Goal: Task Accomplishment & Management: Complete application form

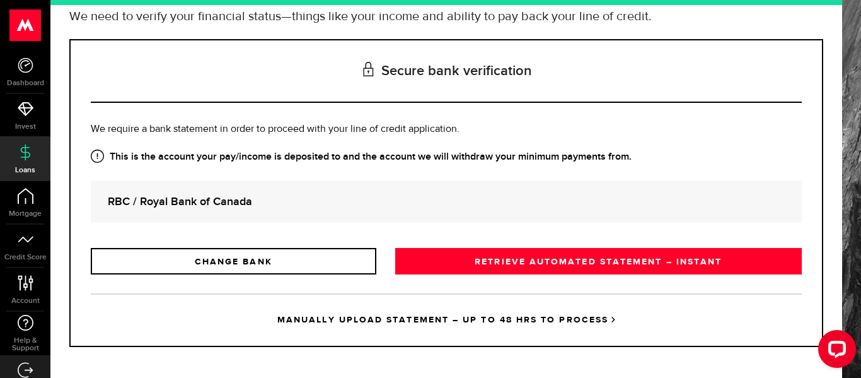
scroll to position [119, 0]
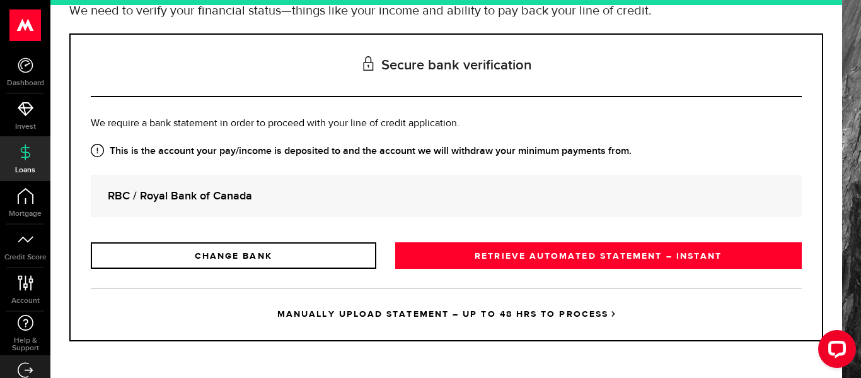
click at [17, 161] on link "Loans" at bounding box center [25, 158] width 50 height 43
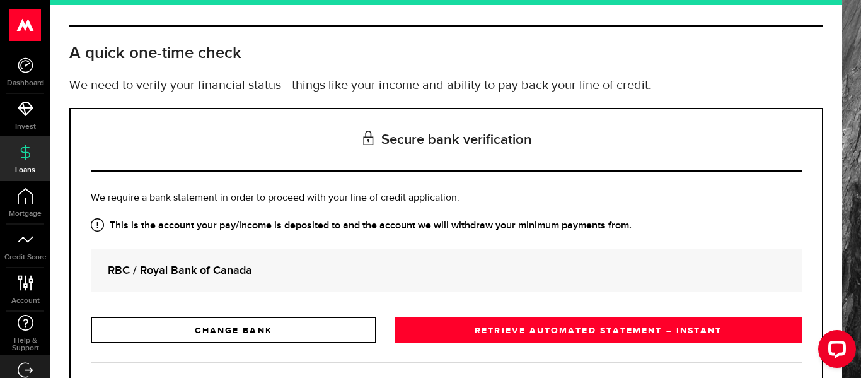
scroll to position [0, 0]
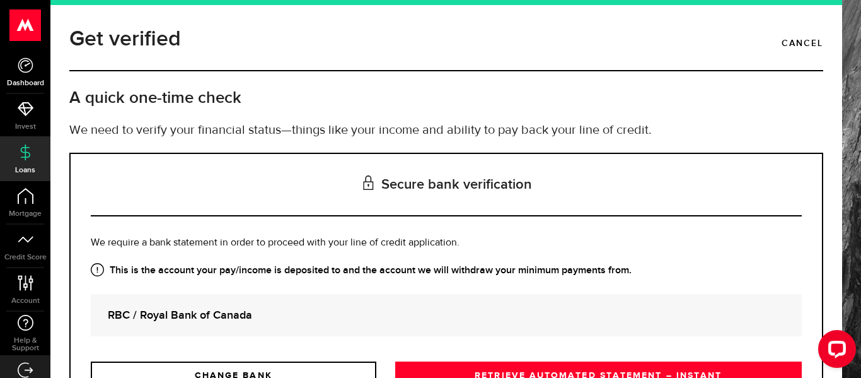
click at [32, 80] on span "Dashboard" at bounding box center [25, 83] width 50 height 8
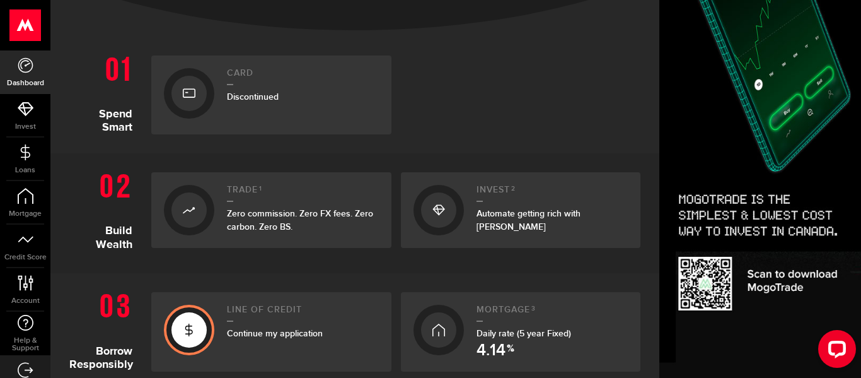
scroll to position [441, 0]
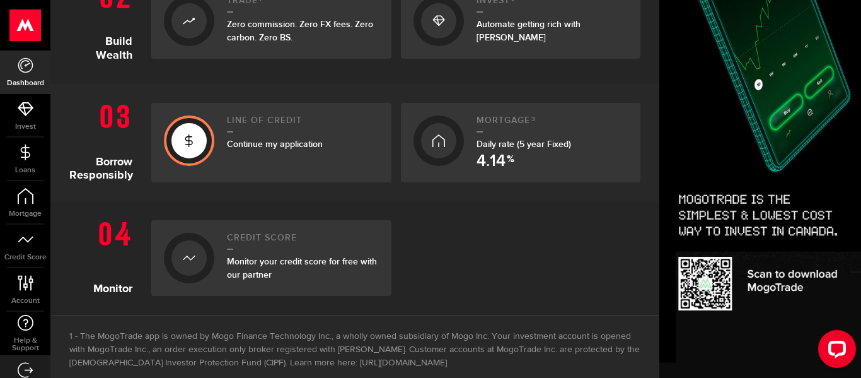
click at [294, 144] on span "Continue my application" at bounding box center [275, 144] width 96 height 11
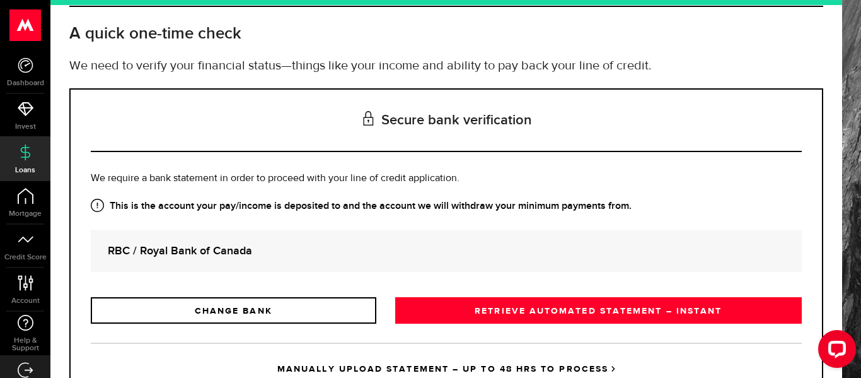
scroll to position [119, 0]
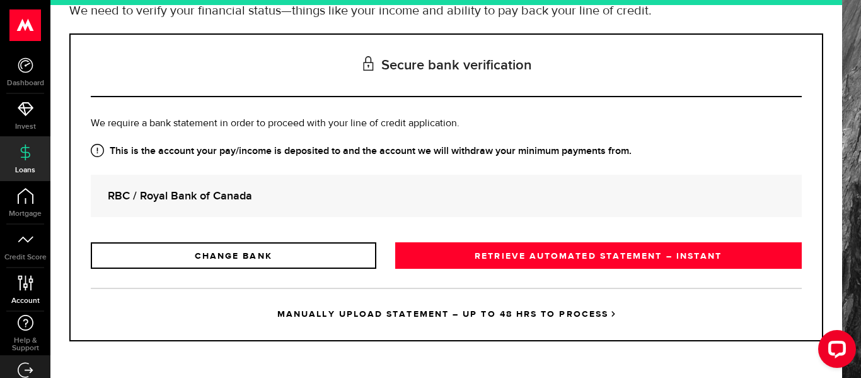
click at [25, 290] on link "Account Compte" at bounding box center [25, 289] width 50 height 43
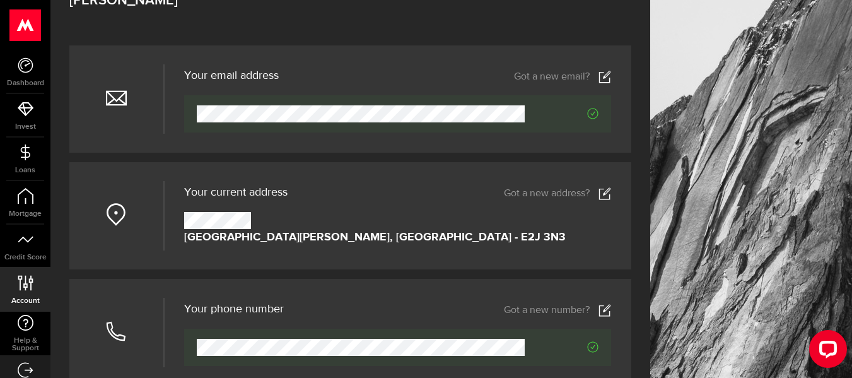
scroll to position [315, 0]
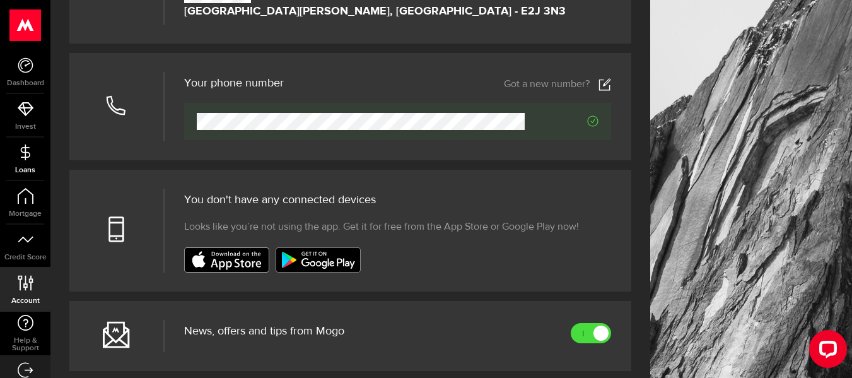
click at [23, 166] on span "Loans" at bounding box center [25, 170] width 50 height 8
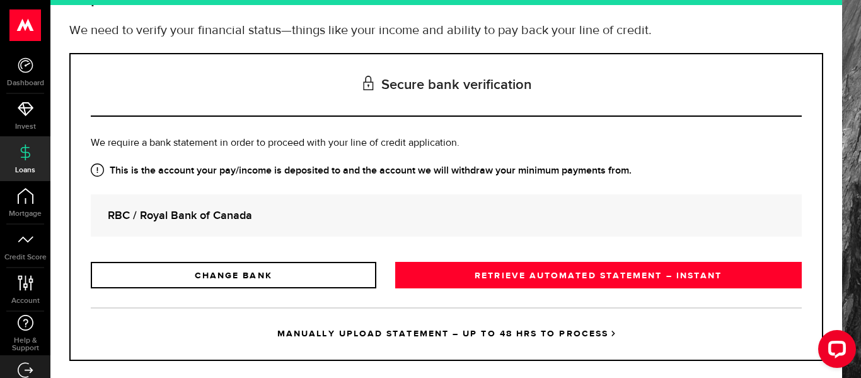
scroll to position [119, 0]
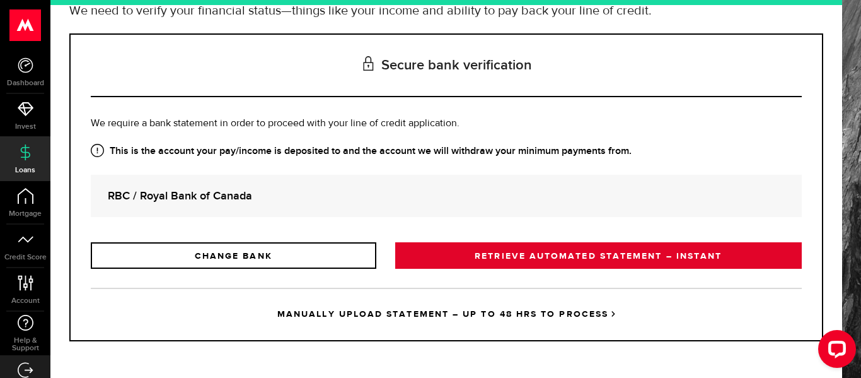
click at [470, 257] on link "RETRIEVE AUTOMATED STATEMENT – INSTANT" at bounding box center [598, 255] width 407 height 26
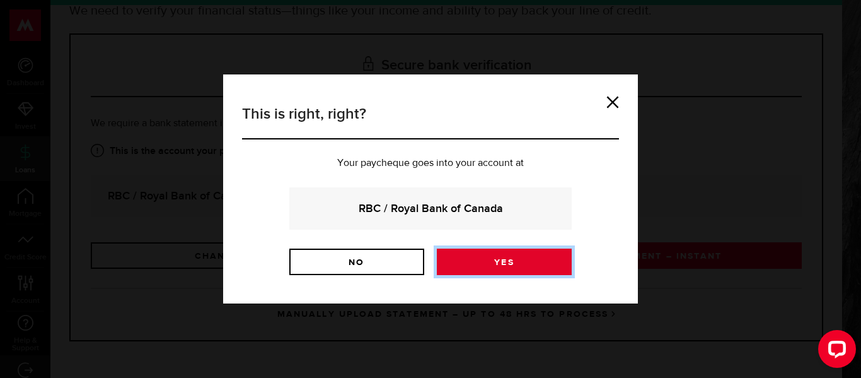
click at [469, 259] on link "Yes" at bounding box center [504, 261] width 135 height 26
